Goal: Information Seeking & Learning: Learn about a topic

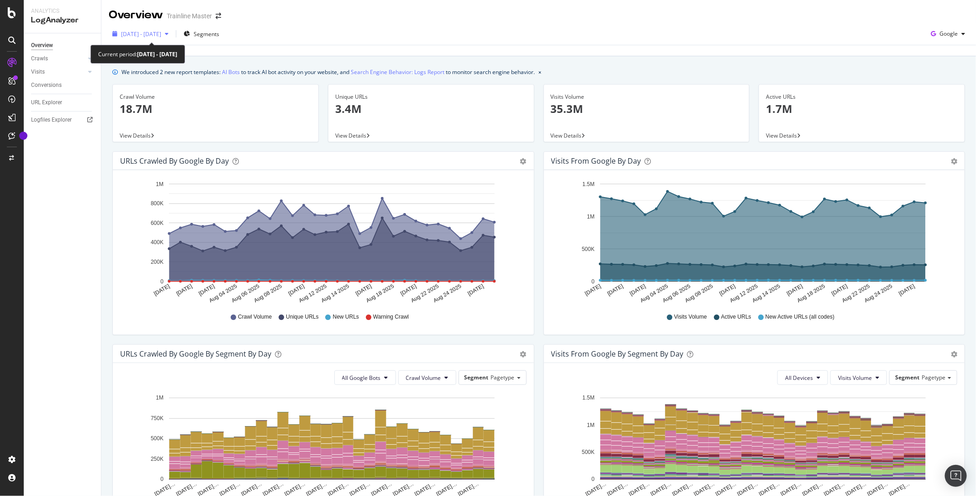
click at [172, 33] on div "button" at bounding box center [166, 33] width 11 height 5
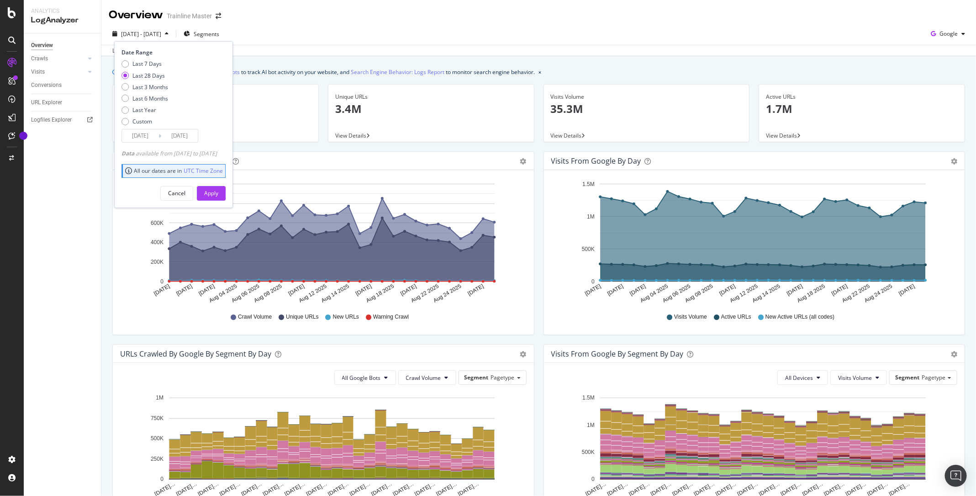
click at [172, 33] on div "button" at bounding box center [166, 33] width 11 height 5
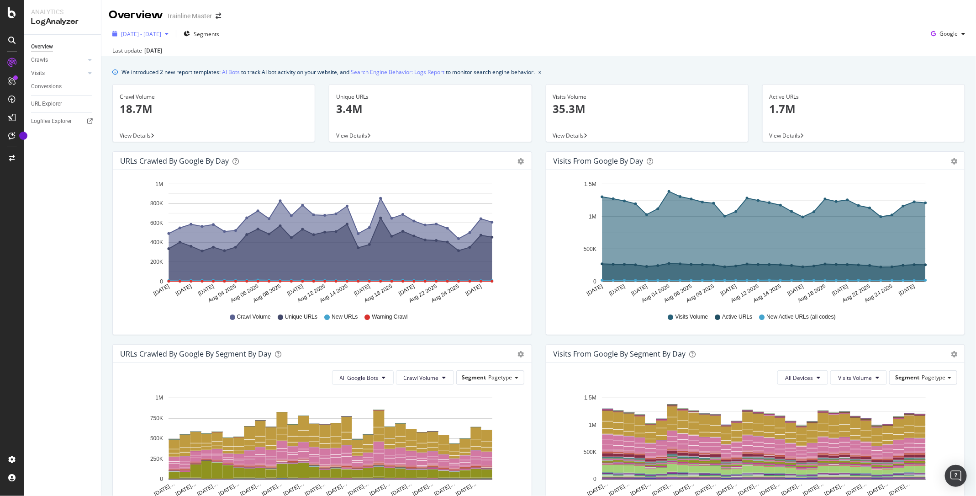
click at [147, 38] on div "[DATE] - [DATE]" at bounding box center [141, 34] width 64 height 14
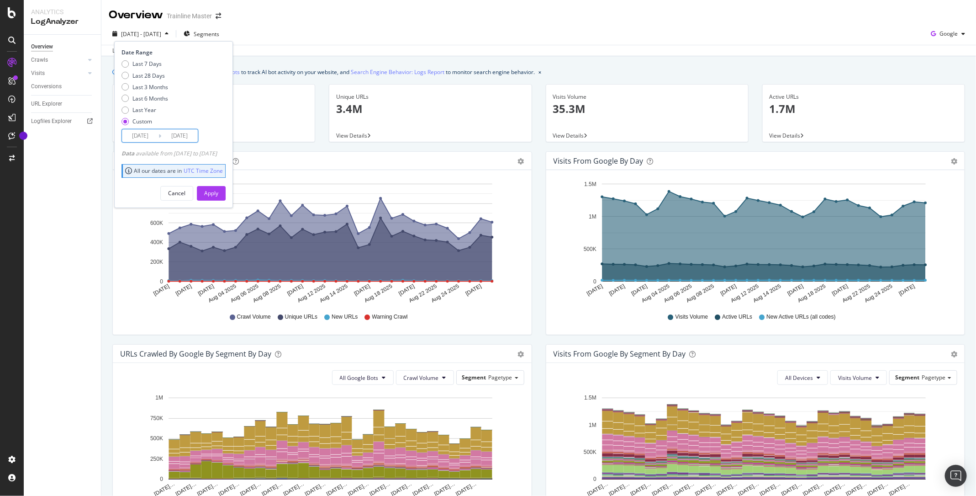
click at [174, 135] on input "[DATE]" at bounding box center [179, 135] width 37 height 13
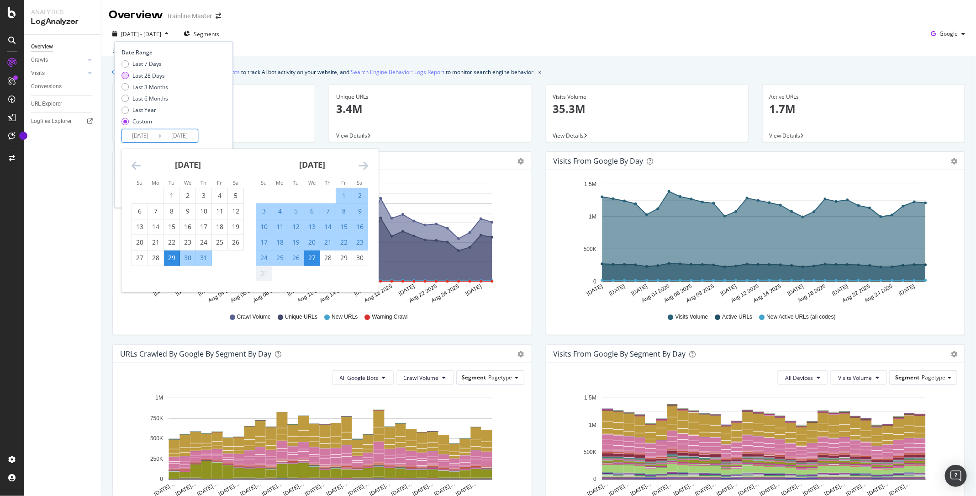
click at [147, 74] on div "Last 28 Days" at bounding box center [148, 76] width 32 height 8
type input "[DATE]"
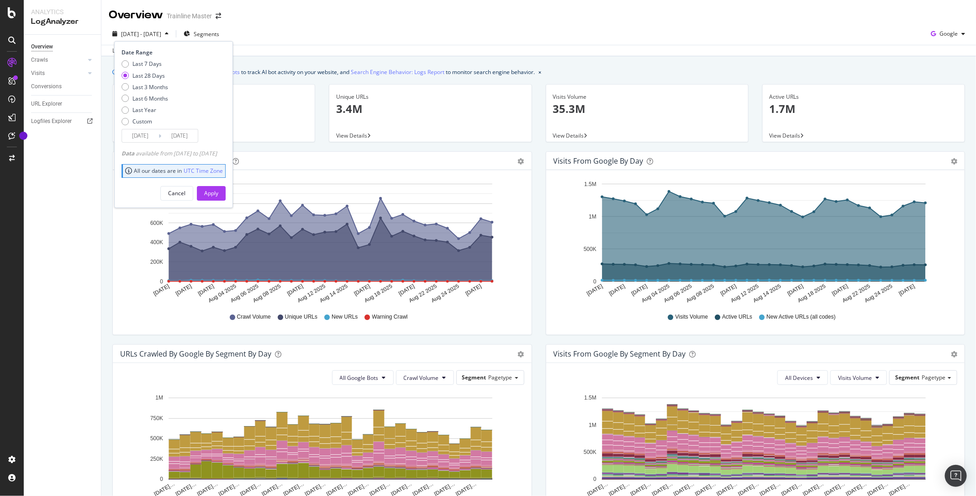
click at [221, 183] on div "Cancel Apply" at bounding box center [174, 189] width 104 height 21
click at [218, 194] on div "Apply" at bounding box center [211, 193] width 14 height 8
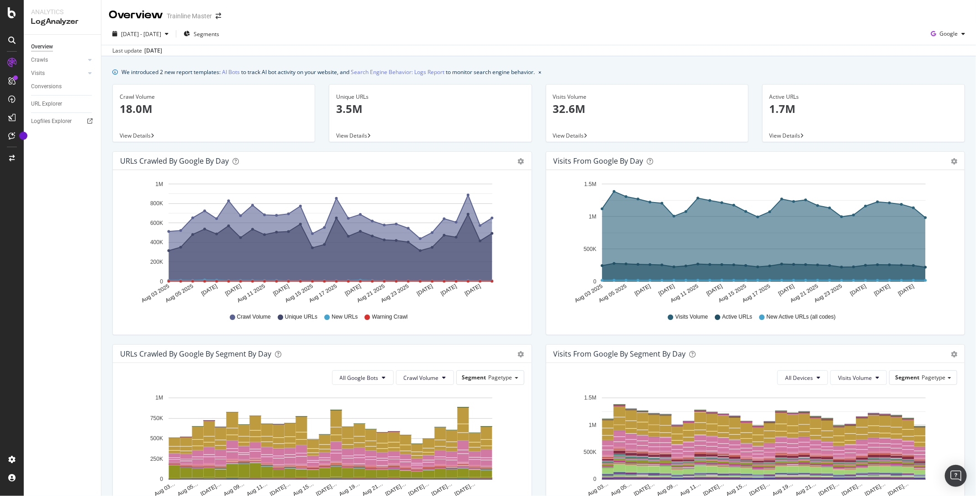
click at [544, 75] on button "close banner" at bounding box center [539, 71] width 7 height 13
click at [545, 84] on div "Visits Volume 32.6M View Details" at bounding box center [647, 117] width 217 height 67
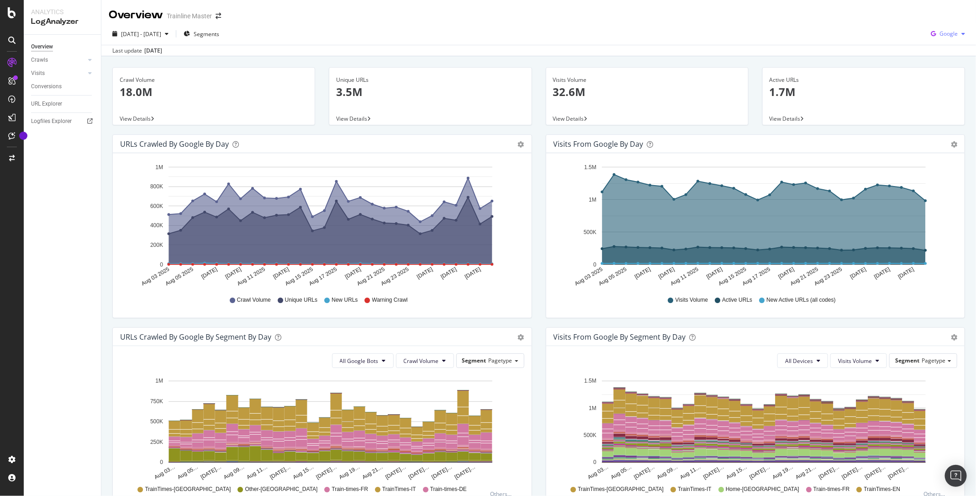
click at [961, 36] on div "button" at bounding box center [963, 33] width 11 height 5
click at [947, 69] on span "Bing" at bounding box center [950, 69] width 34 height 8
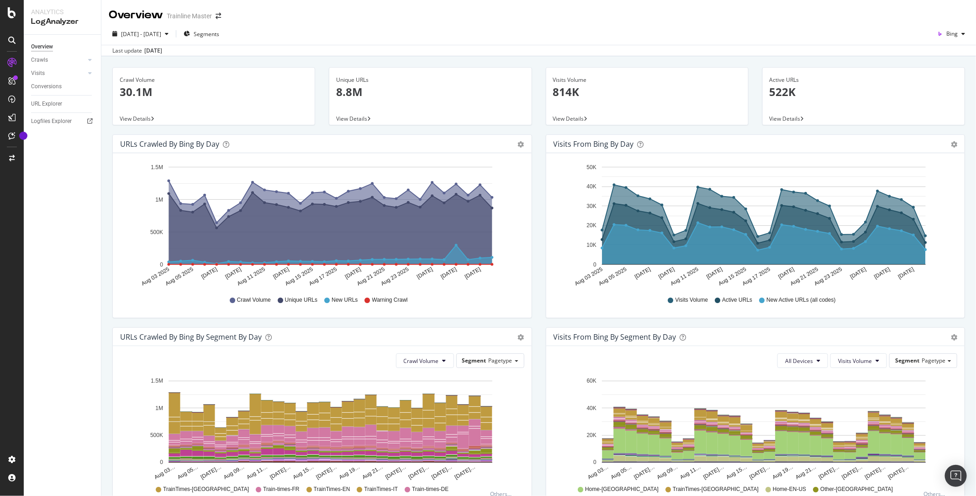
click at [960, 21] on div "Overview Trainline Master" at bounding box center [538, 11] width 875 height 23
click at [960, 28] on div "Bing" at bounding box center [951, 34] width 35 height 14
click at [938, 90] on div "OpenAI" at bounding box center [942, 85] width 63 height 13
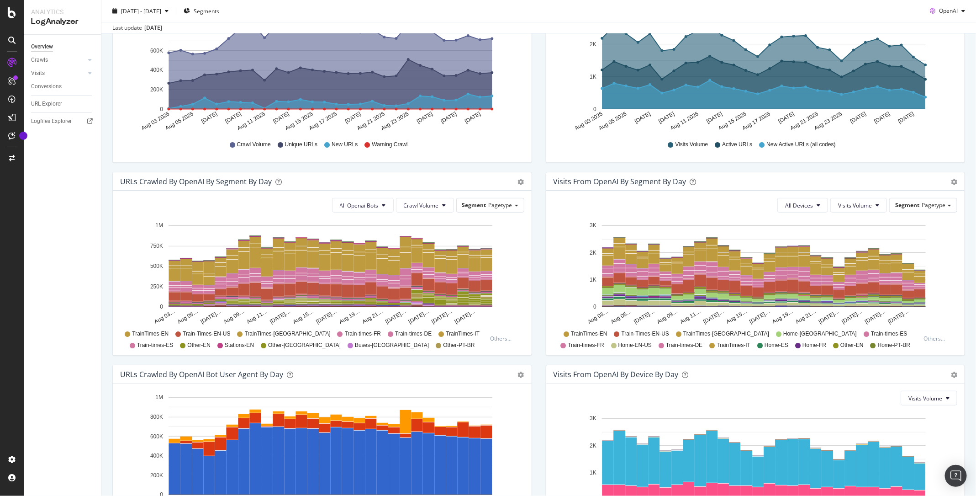
scroll to position [168, 0]
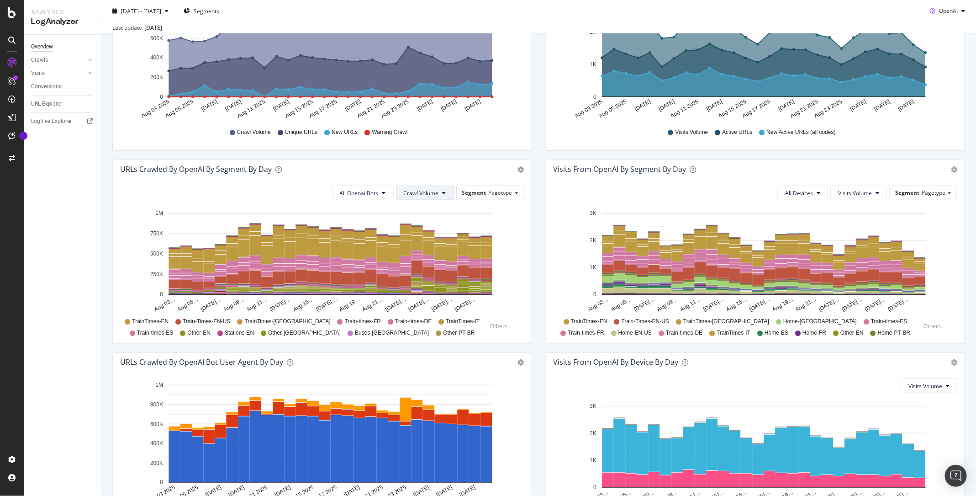
click at [429, 189] on span "Crawl Volume" at bounding box center [421, 193] width 35 height 8
click at [428, 240] on span "New URLs" at bounding box center [424, 244] width 36 height 8
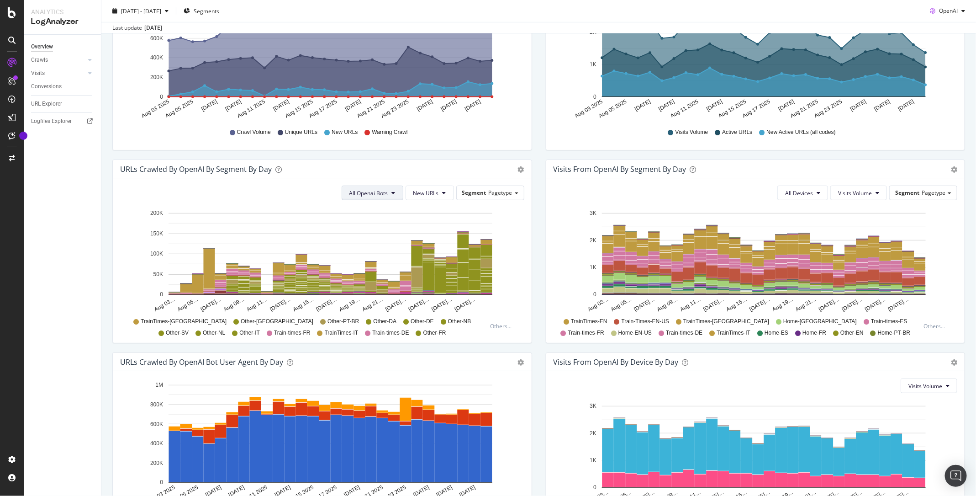
click at [388, 192] on span "All Openai Bots" at bounding box center [369, 193] width 39 height 8
click at [388, 254] on div "ChatGPT-User" at bounding box center [371, 260] width 54 height 13
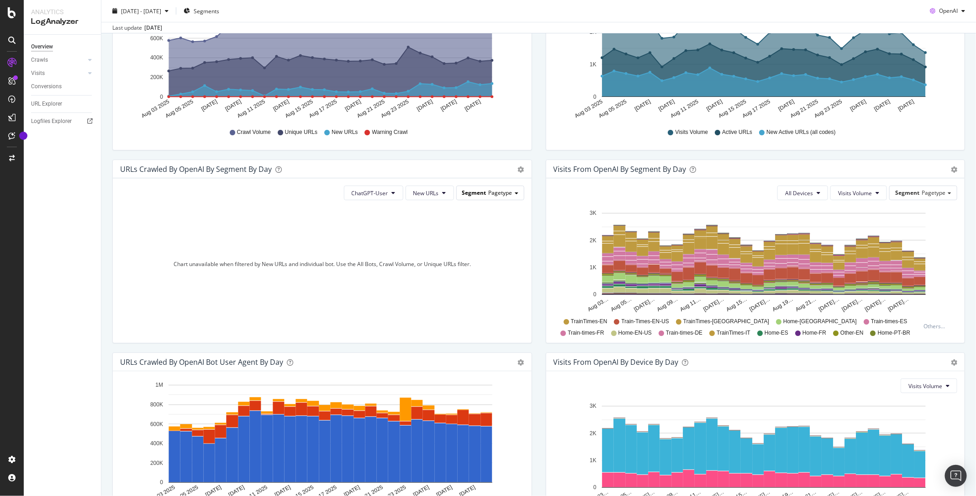
click at [482, 194] on span "Segment" at bounding box center [474, 193] width 24 height 8
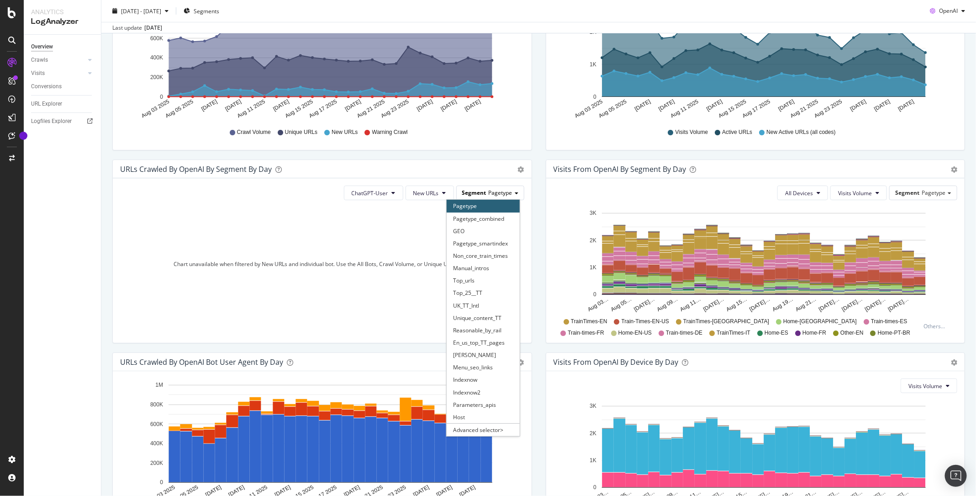
click at [483, 194] on span "Segment" at bounding box center [474, 193] width 24 height 8
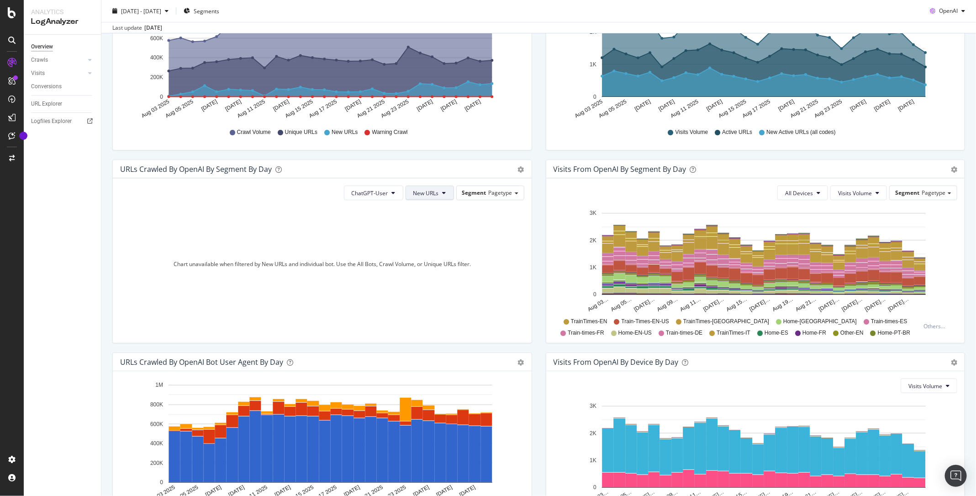
click at [433, 193] on span "New URLs" at bounding box center [426, 193] width 26 height 8
click at [440, 229] on span "Unique URLs" at bounding box center [432, 227] width 35 height 8
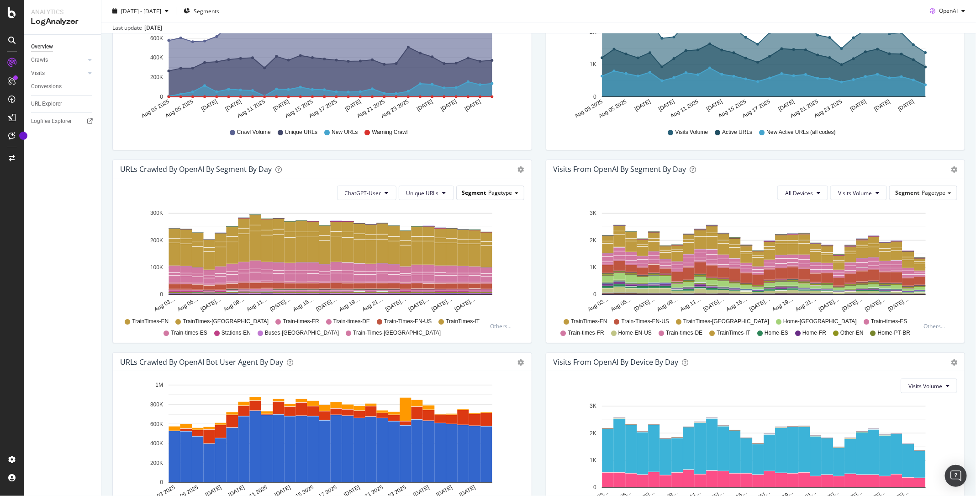
click at [501, 196] on div "Segment Pagetype" at bounding box center [490, 192] width 67 height 13
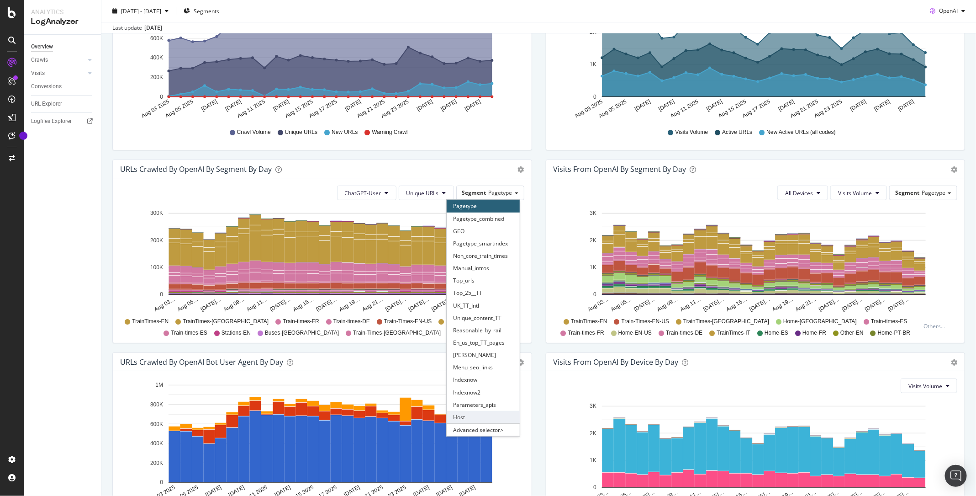
click at [479, 411] on div "Host" at bounding box center [483, 417] width 73 height 12
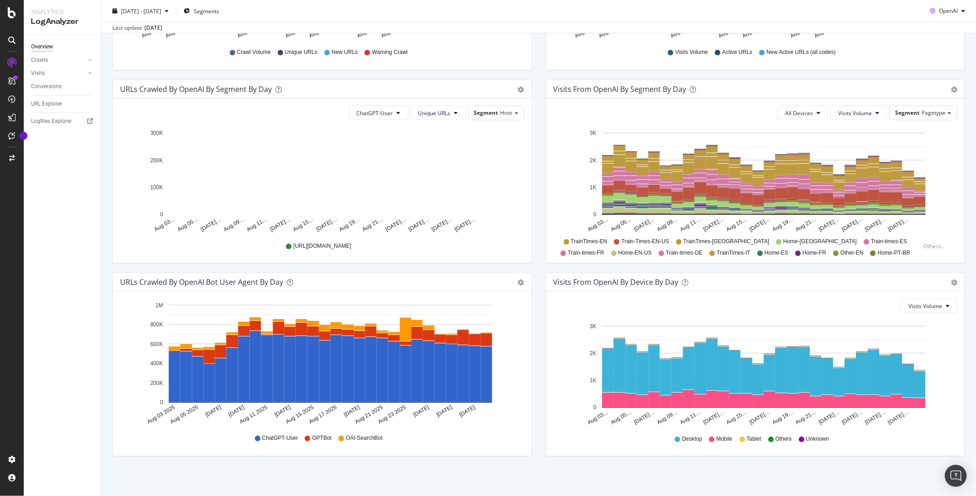
scroll to position [0, 0]
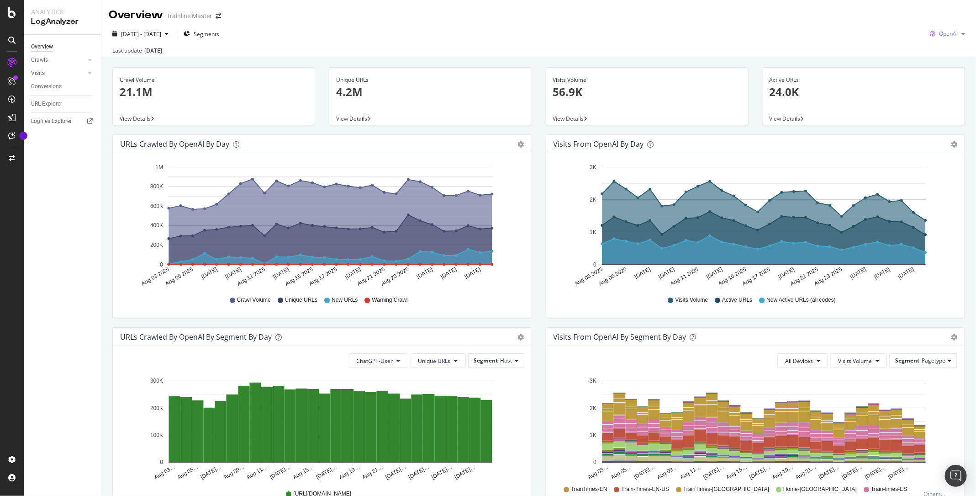
click at [956, 36] on span "OpenAI" at bounding box center [948, 34] width 19 height 8
click at [944, 100] on span "Other AI Bots" at bounding box center [950, 103] width 34 height 8
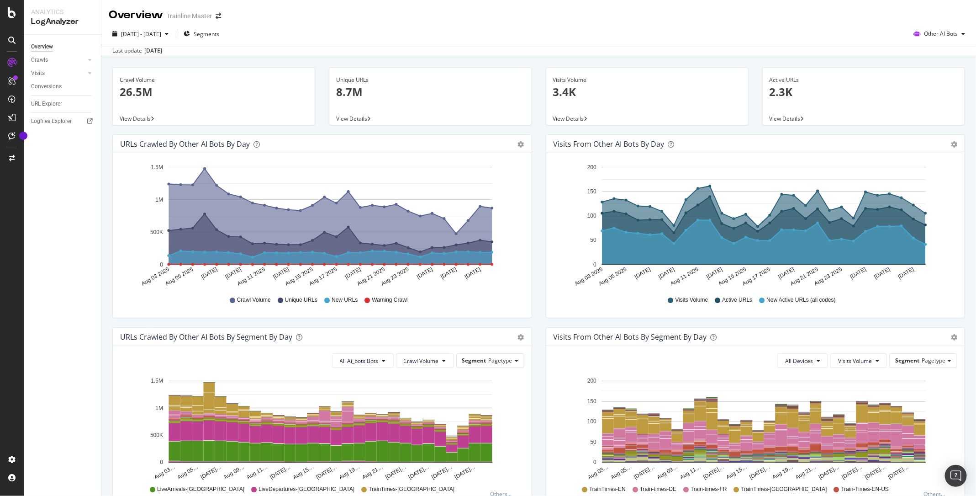
click at [49, 65] on div "Crawls" at bounding box center [66, 59] width 70 height 13
click at [48, 59] on link "Crawls" at bounding box center [58, 60] width 54 height 10
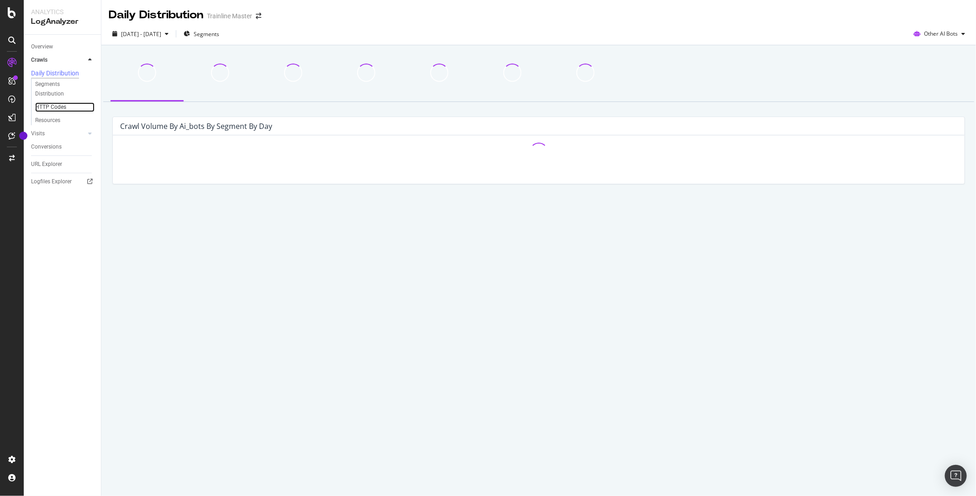
click at [69, 108] on link "HTTP Codes" at bounding box center [64, 107] width 59 height 10
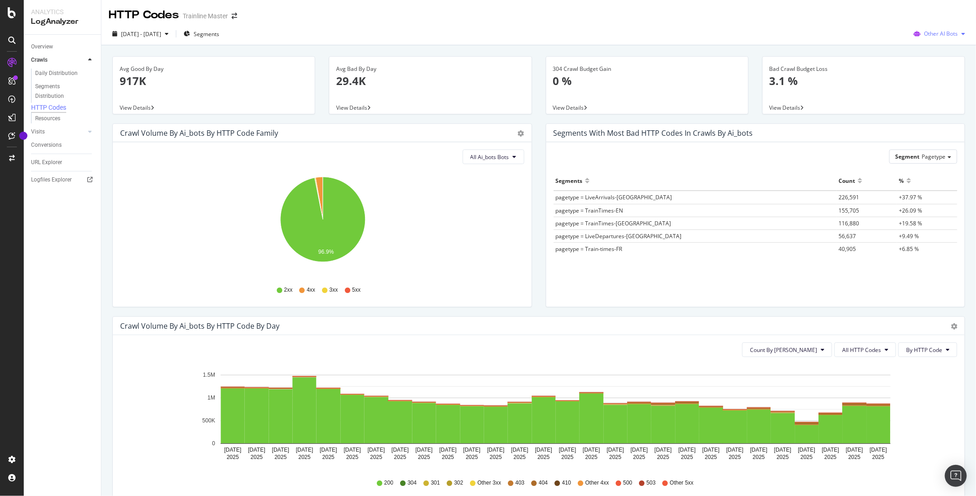
click at [958, 37] on span "Other AI Bots" at bounding box center [941, 34] width 34 height 8
click at [933, 87] on span "OpenAI" at bounding box center [948, 86] width 36 height 8
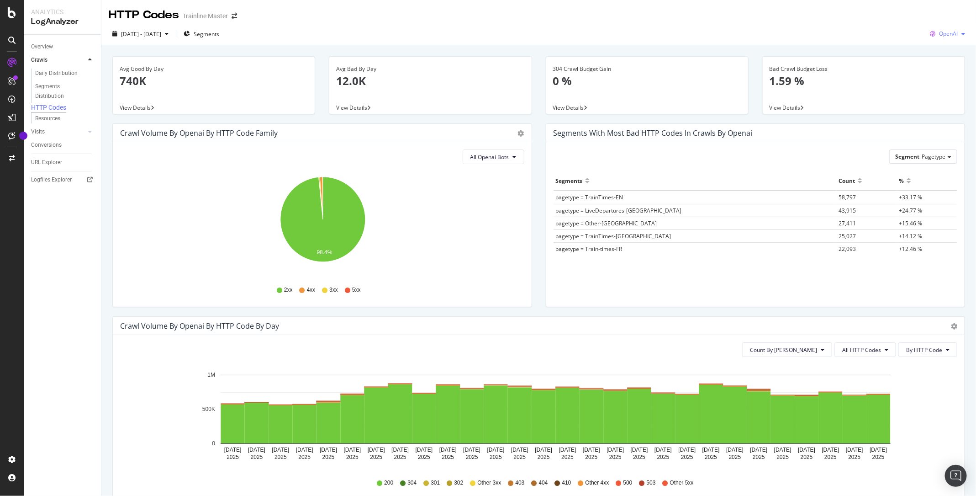
click at [959, 32] on div "button" at bounding box center [963, 33] width 11 height 5
click at [939, 65] on span "Bing" at bounding box center [950, 69] width 34 height 8
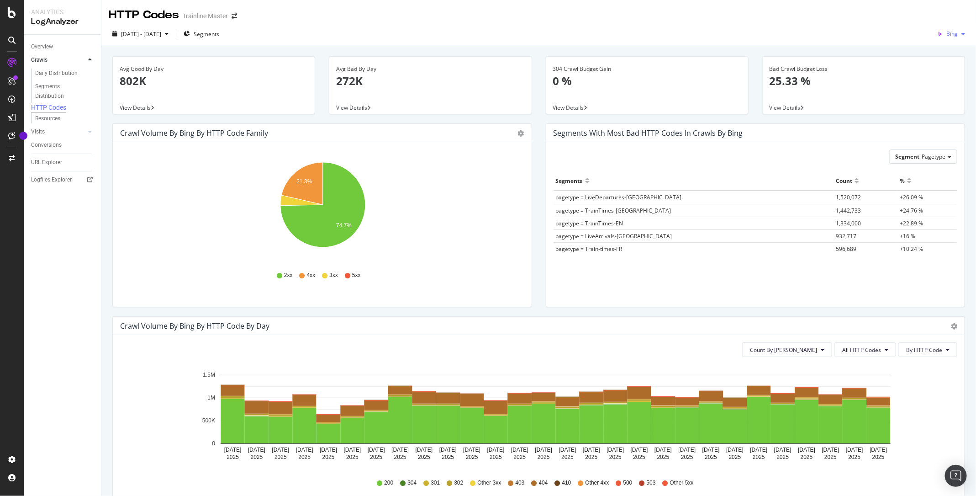
click at [950, 40] on div "Bing" at bounding box center [951, 34] width 35 height 14
click at [943, 56] on div "Google" at bounding box center [942, 51] width 63 height 13
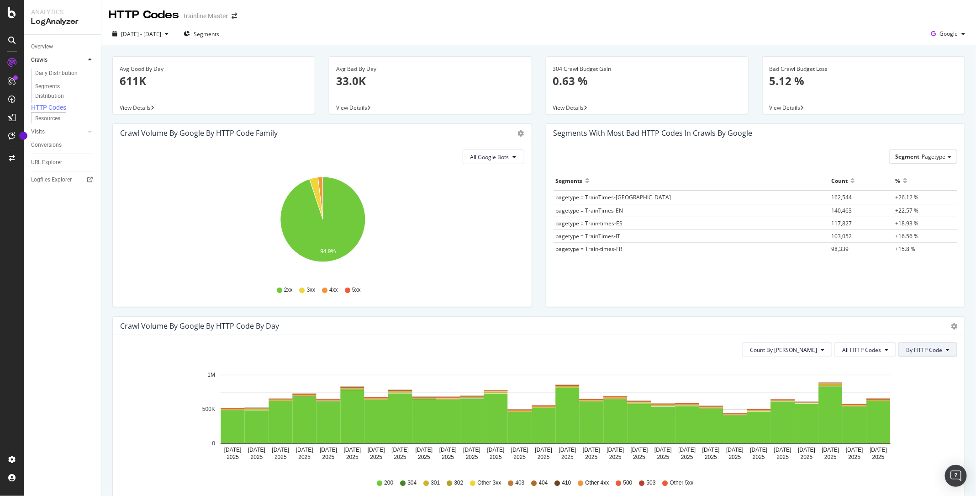
click at [925, 342] on button "By HTTP Code" at bounding box center [928, 349] width 59 height 15
click at [924, 349] on span "By HTTP Code" at bounding box center [924, 350] width 36 height 8
click at [889, 351] on icon at bounding box center [887, 349] width 4 height 5
click at [868, 411] on div "3xx family" at bounding box center [868, 417] width 61 height 13
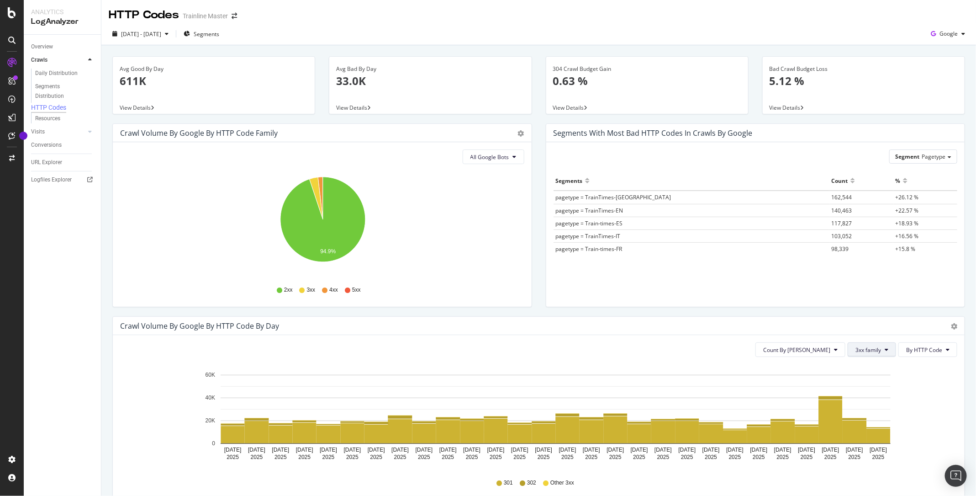
click at [878, 354] on button "3xx family" at bounding box center [872, 349] width 48 height 15
click at [885, 432] on span "4xx family" at bounding box center [881, 435] width 46 height 8
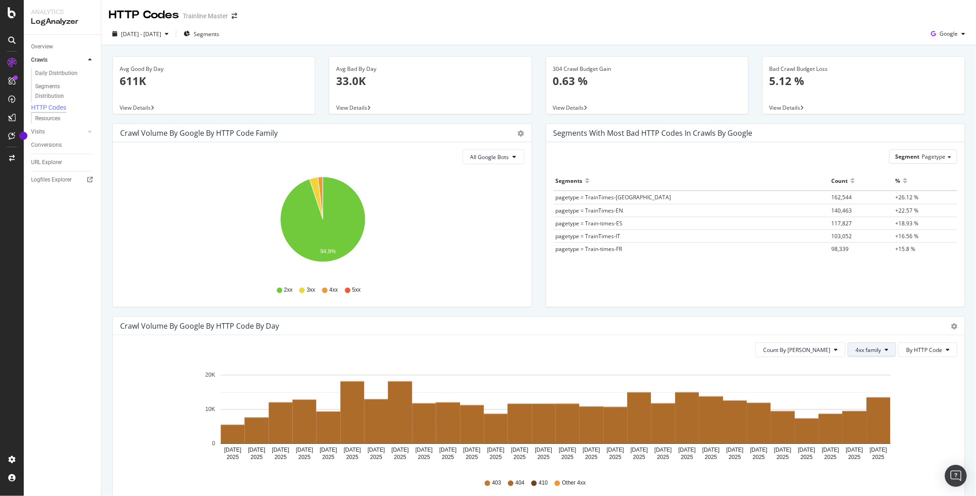
click at [874, 349] on span "4xx family" at bounding box center [869, 350] width 26 height 8
click at [881, 452] on span "5xx family" at bounding box center [881, 452] width 46 height 8
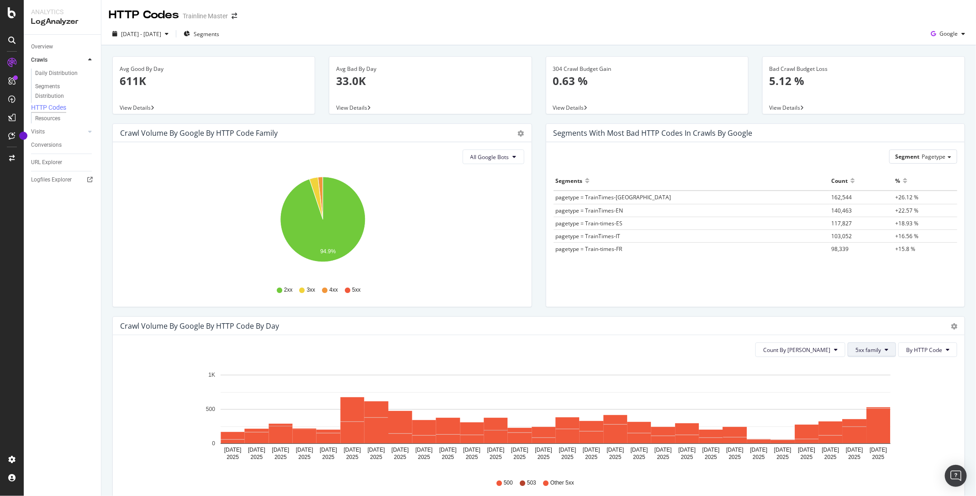
click at [872, 351] on span "5xx family" at bounding box center [869, 350] width 26 height 8
click at [880, 432] on span "4xx family" at bounding box center [881, 435] width 46 height 8
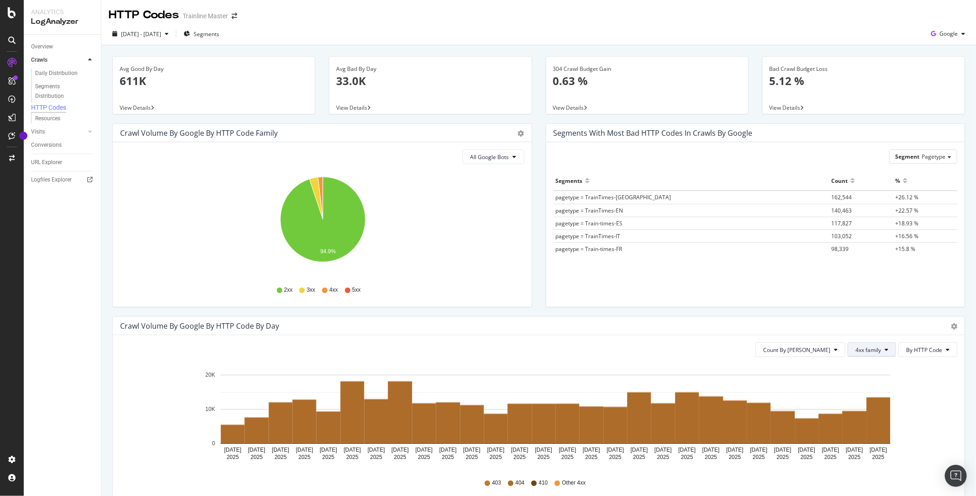
click at [889, 348] on icon at bounding box center [887, 349] width 4 height 5
click at [48, 44] on div "Overview" at bounding box center [42, 47] width 22 height 10
